Goal: Information Seeking & Learning: Learn about a topic

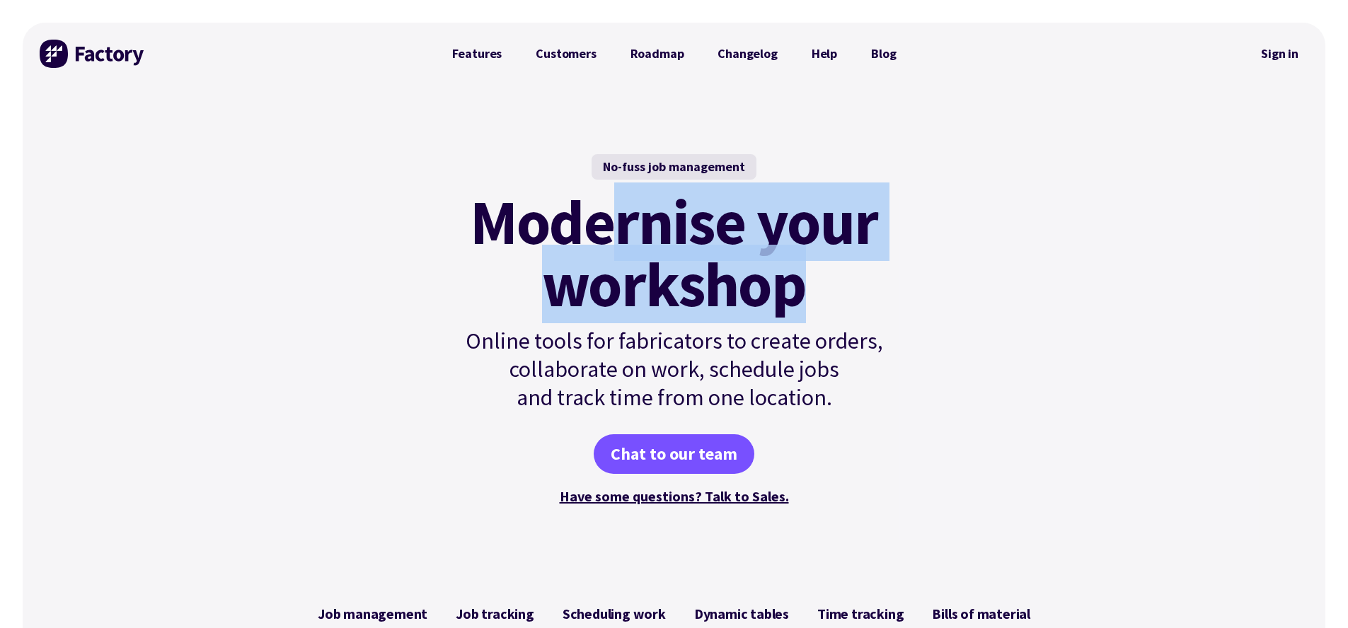
drag, startPoint x: 620, startPoint y: 231, endPoint x: 838, endPoint y: 316, distance: 234.1
click at [838, 315] on mark "Modernise your workshop" at bounding box center [674, 253] width 408 height 124
click at [837, 315] on mark "Modernise your workshop" at bounding box center [674, 253] width 408 height 124
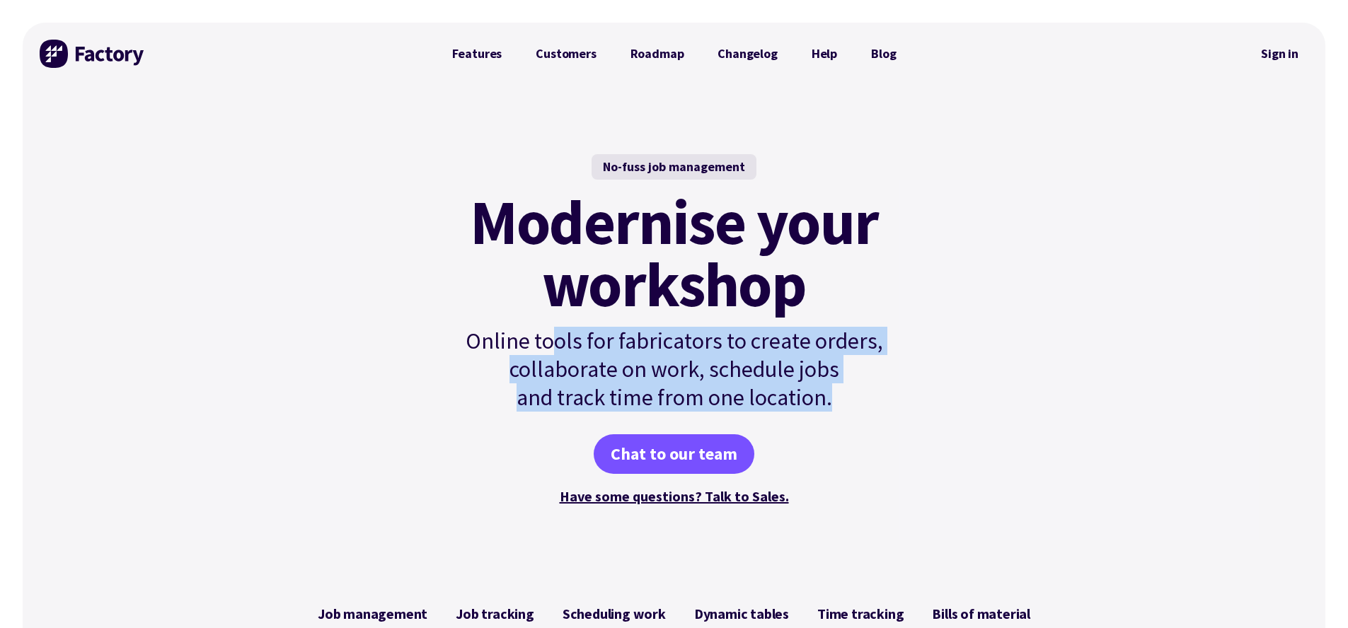
drag, startPoint x: 578, startPoint y: 337, endPoint x: 871, endPoint y: 388, distance: 297.1
click at [871, 388] on p "Online tools for fabricators to create orders, collaborate on work, schedule jo…" at bounding box center [674, 369] width 478 height 85
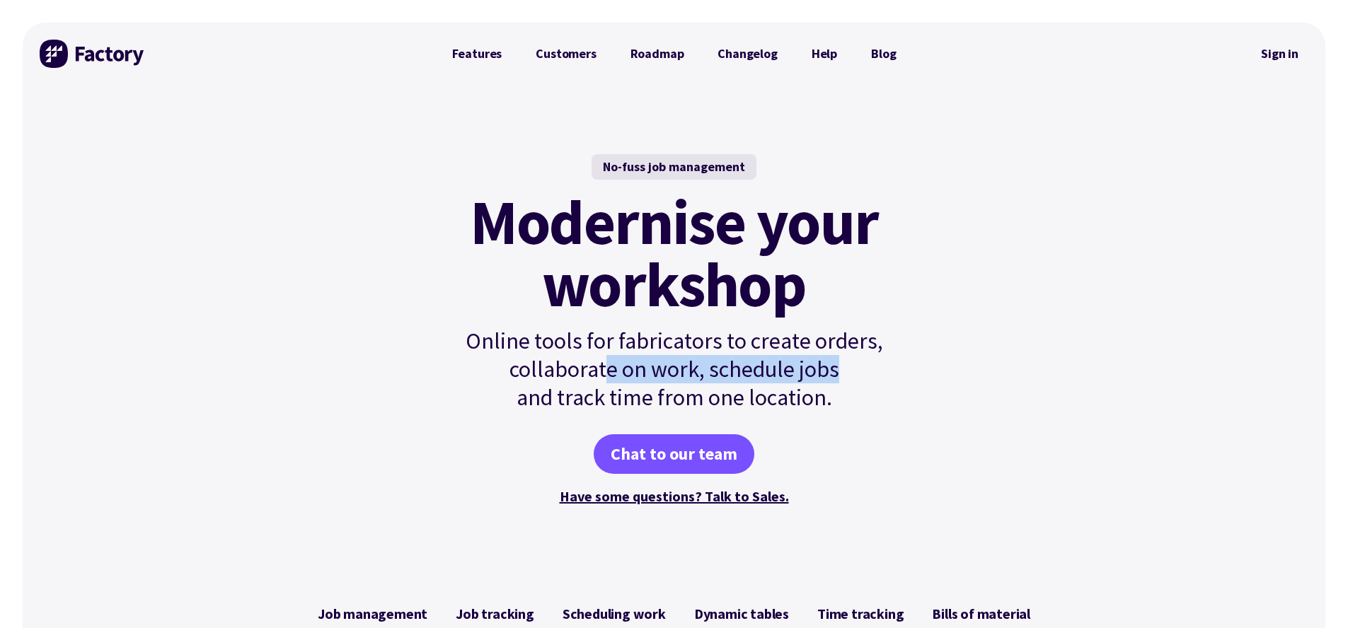
drag, startPoint x: 717, startPoint y: 369, endPoint x: 965, endPoint y: 376, distance: 248.4
click at [965, 376] on div "No-fuss job management Modernise your workshop Online tools for fabricators to …" at bounding box center [674, 331] width 1302 height 492
click at [470, 56] on link "Features" at bounding box center [477, 54] width 84 height 28
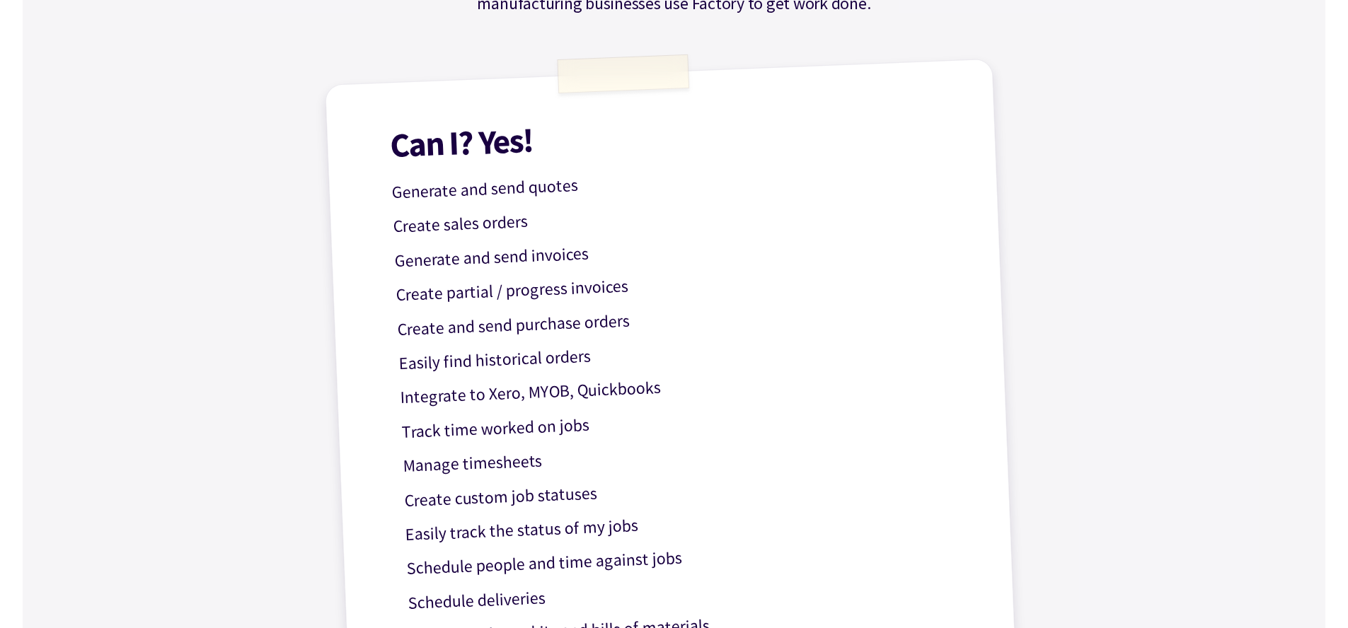
scroll to position [365, 0]
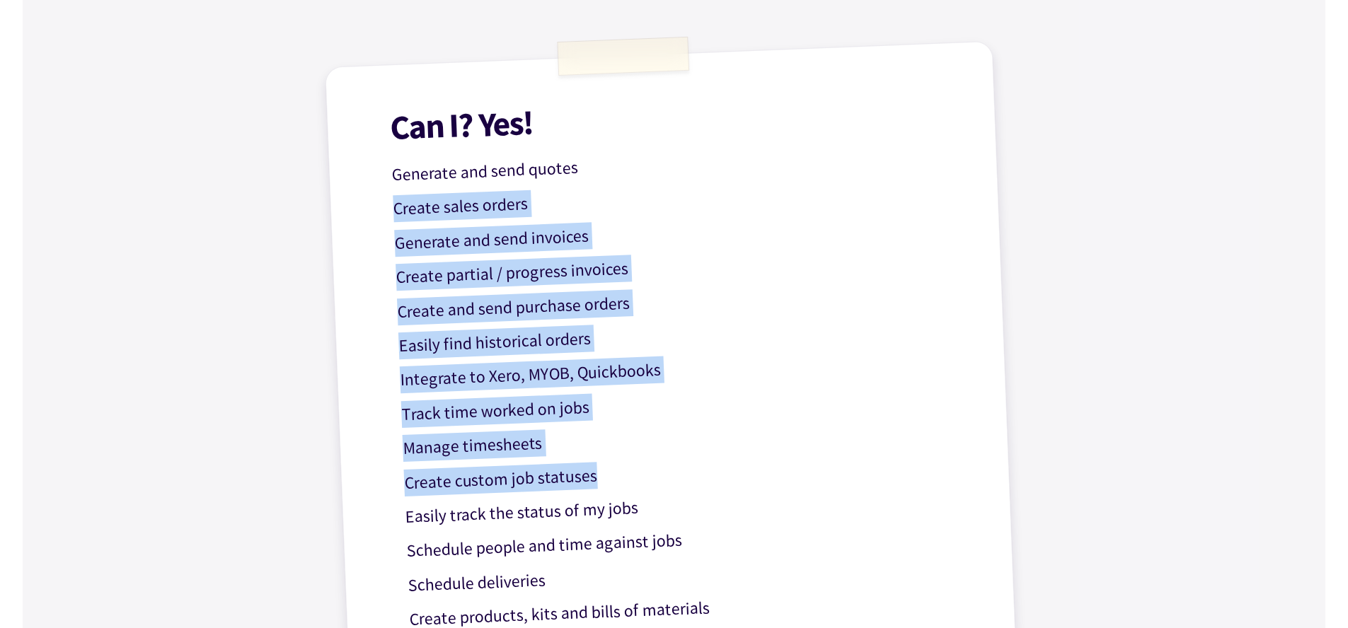
drag, startPoint x: 398, startPoint y: 210, endPoint x: 644, endPoint y: 482, distance: 367.6
click at [644, 482] on div "Can I? Yes! Generate and send quotes Create sales orders Generate and send invo…" at bounding box center [674, 455] width 699 height 829
click at [644, 482] on p "Create custom job statuses" at bounding box center [685, 472] width 565 height 50
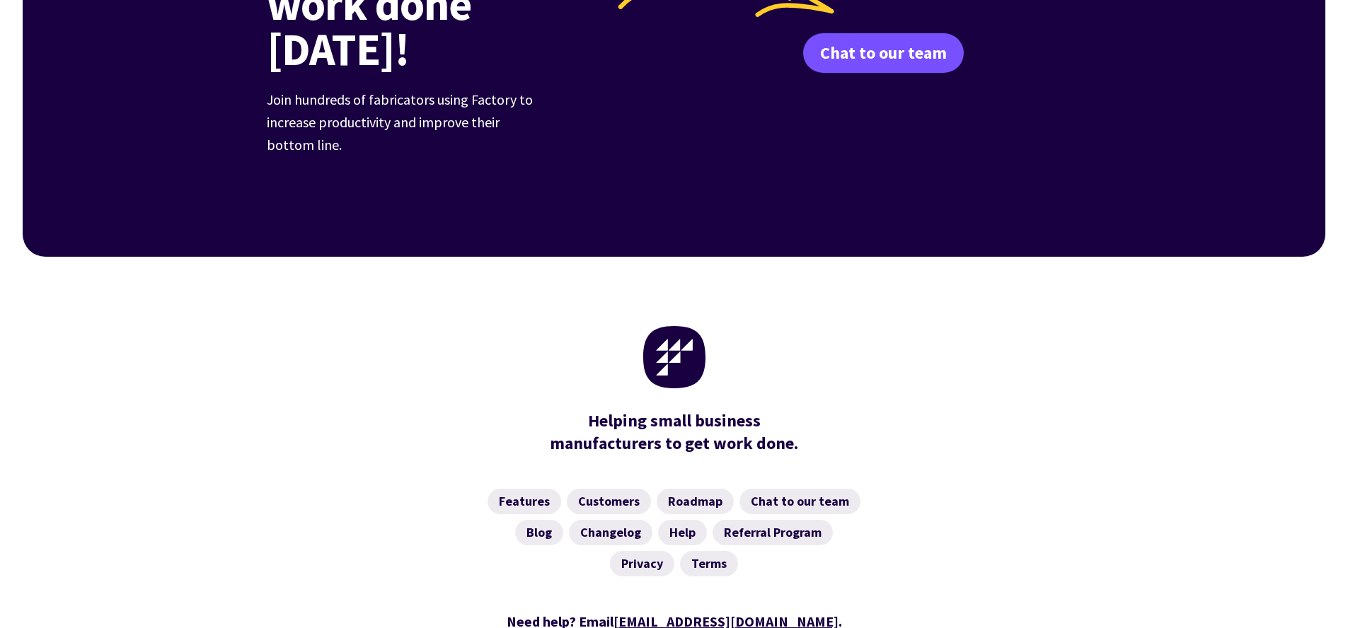
scroll to position [2219, 0]
